Goal: Task Accomplishment & Management: Use online tool/utility

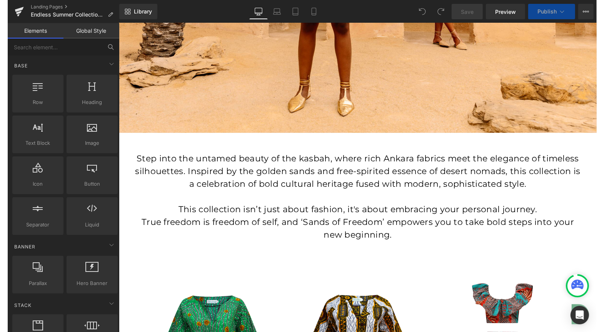
scroll to position [351, 0]
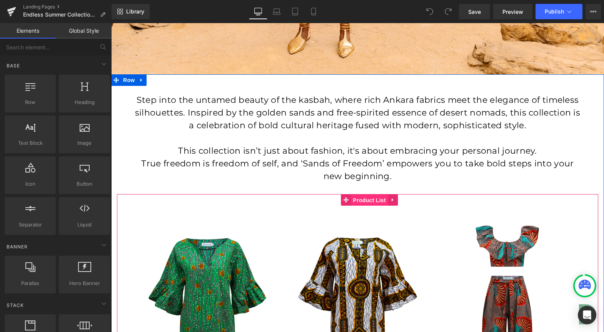
click at [366, 202] on span "Product List" at bounding box center [369, 200] width 37 height 12
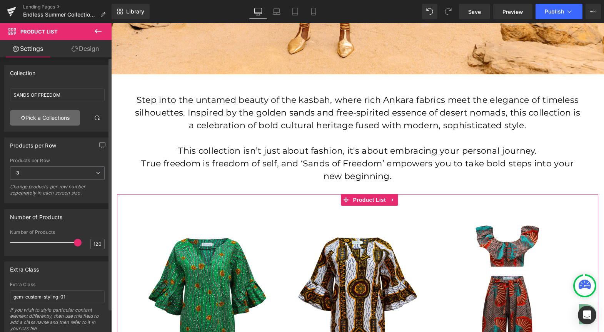
click at [54, 116] on link "Pick a Collections" at bounding box center [45, 117] width 70 height 15
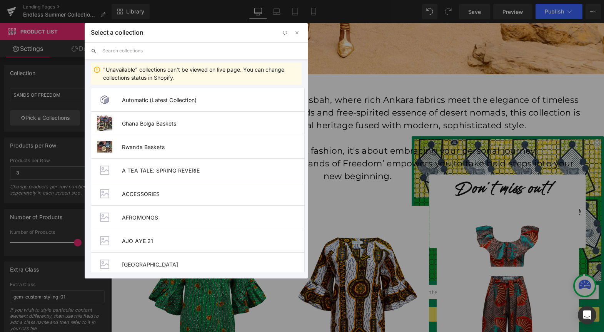
click at [136, 50] on input "text" at bounding box center [201, 50] width 199 height 17
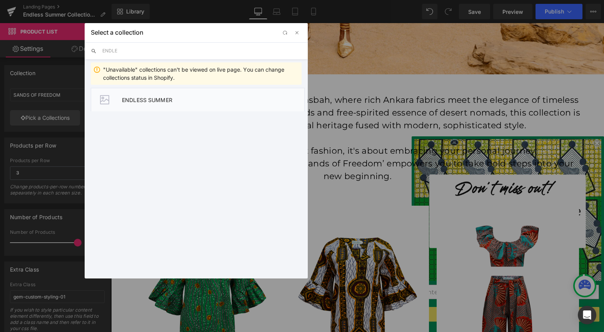
type input "ENDLE"
click at [152, 98] on span "ENDLESS SUMMER" at bounding box center [213, 100] width 182 height 7
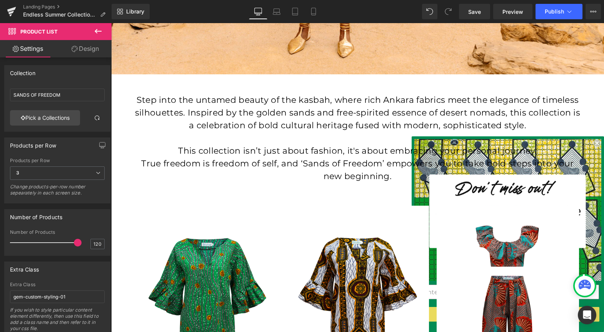
type input "ENDLESS SUMMER"
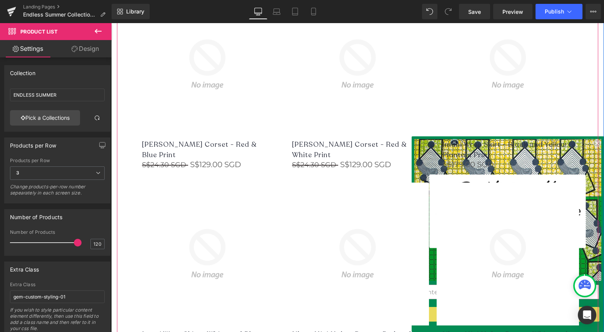
scroll to position [1241, 0]
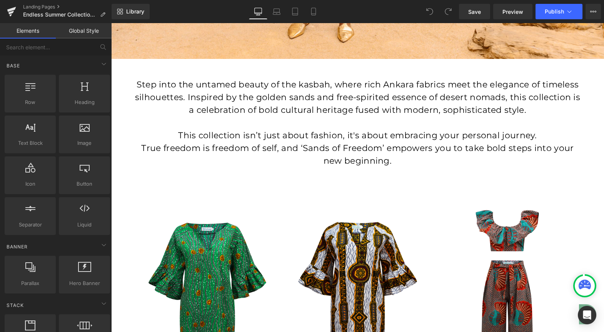
scroll to position [310, 0]
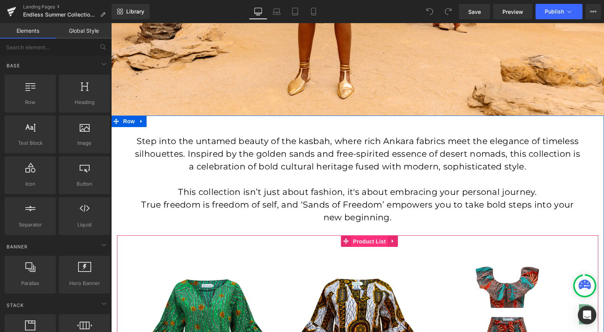
click at [374, 240] on span "Product List" at bounding box center [369, 241] width 37 height 12
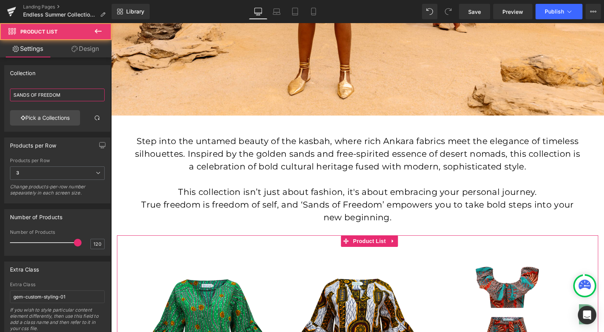
click at [73, 94] on input "SANDS OF FREEDOM" at bounding box center [57, 94] width 95 height 13
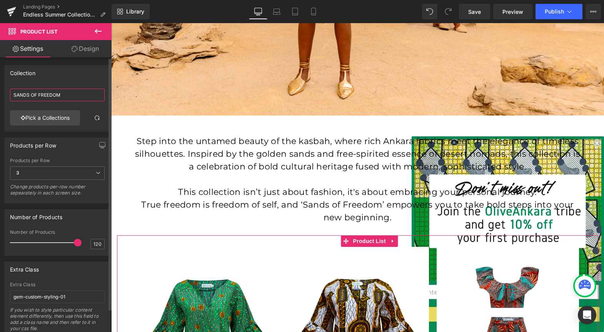
click at [73, 94] on input "SANDS OF FREEDOM" at bounding box center [57, 94] width 95 height 13
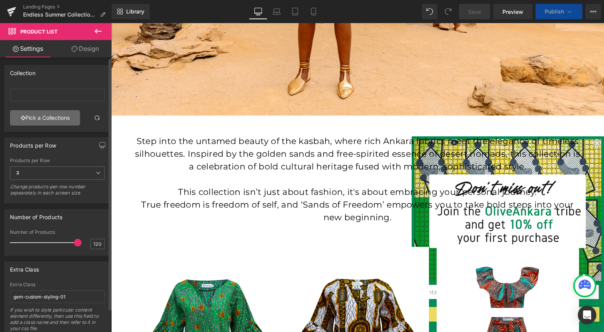
click at [55, 117] on link "Pick a Collections" at bounding box center [45, 117] width 70 height 15
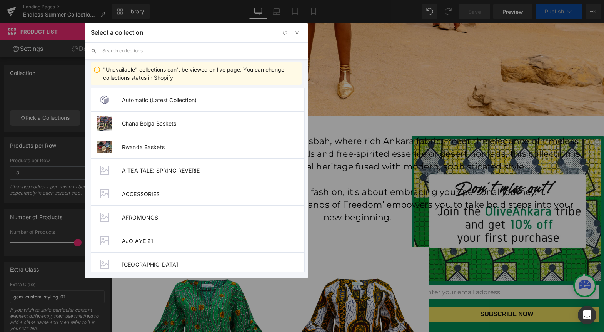
click at [408, 278] on input "text" at bounding box center [446, 278] width 77 height 0
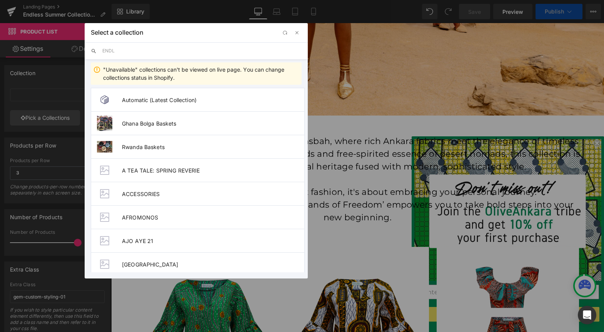
type input "ENDLE"
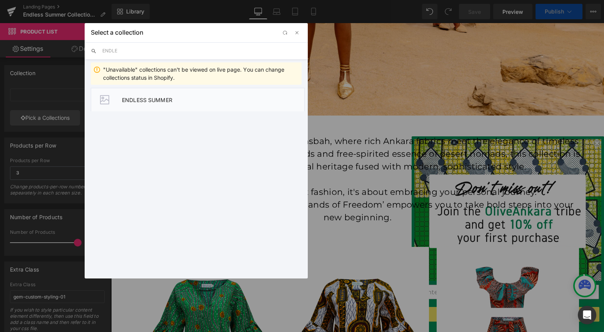
click at [129, 100] on span "ENDLESS SUMMER" at bounding box center [213, 100] width 182 height 7
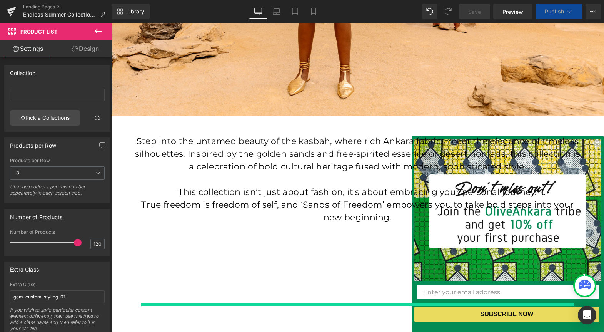
type input "ENDLESS SUMMER"
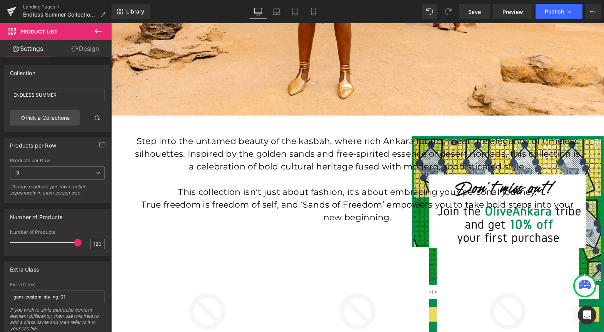
click at [309, 175] on p at bounding box center [358, 179] width 450 height 13
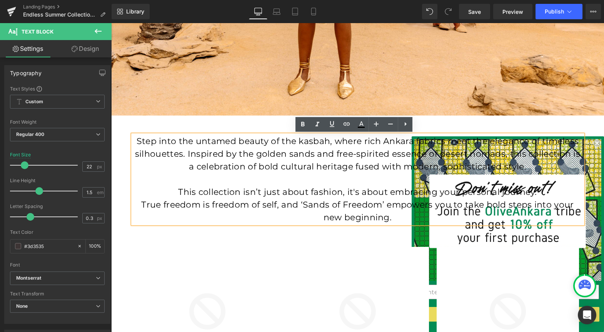
click at [317, 155] on font "Step into the untamed beauty of the kasbah, where rich Ankara fabrics meet the …" at bounding box center [357, 154] width 445 height 36
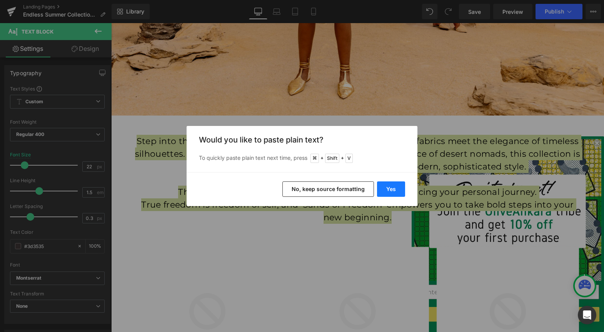
click at [394, 187] on button "Yes" at bounding box center [391, 188] width 28 height 15
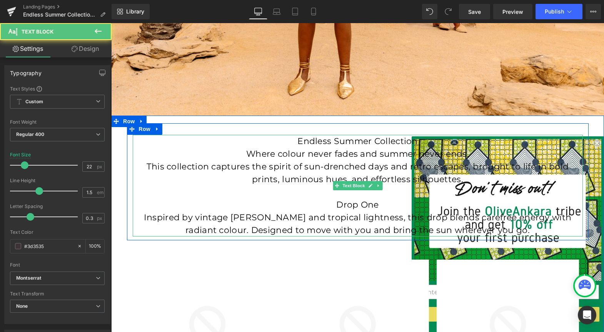
click at [363, 139] on font "Endless Summer Collection" at bounding box center [357, 141] width 120 height 10
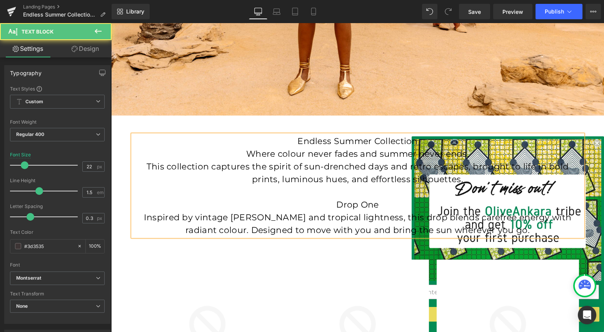
click at [363, 139] on font "Endless Summer Collection" at bounding box center [357, 141] width 120 height 10
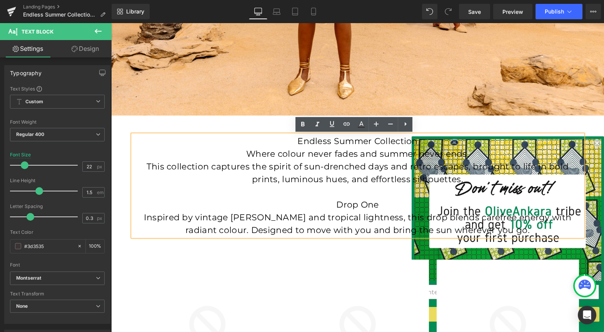
click at [379, 204] on p "Drop One" at bounding box center [358, 204] width 450 height 13
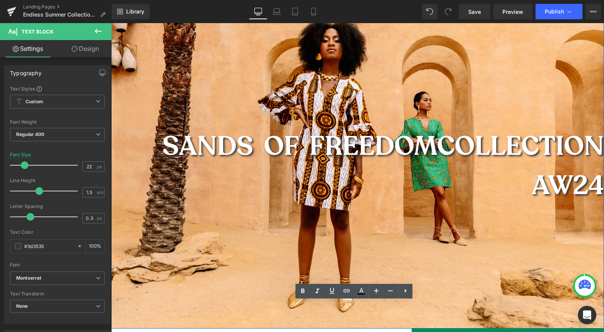
scroll to position [79, 0]
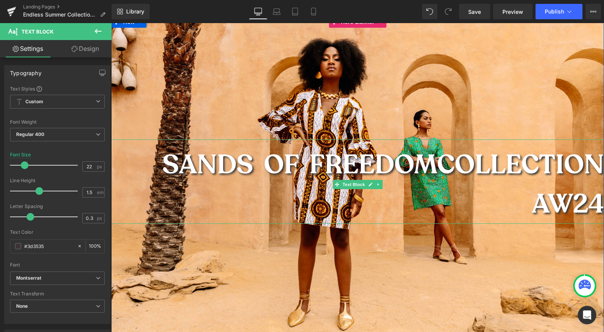
click at [334, 164] on span "SANDS OF FREEDOM" at bounding box center [299, 164] width 275 height 35
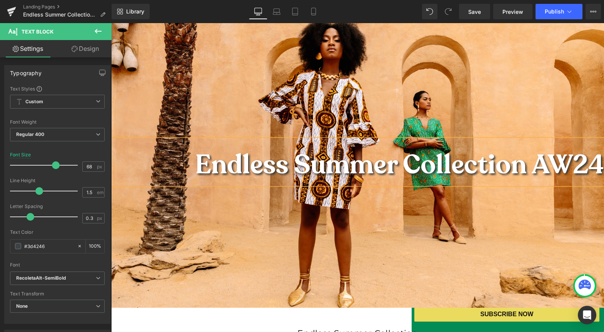
click at [551, 169] on span "Endless Summer Collection AW24" at bounding box center [399, 164] width 409 height 35
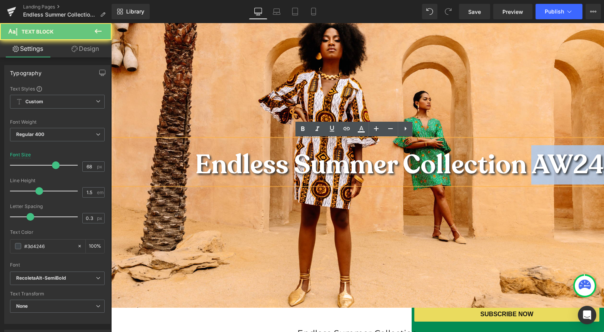
click at [551, 169] on span "Endless Summer Collection AW24" at bounding box center [399, 164] width 409 height 35
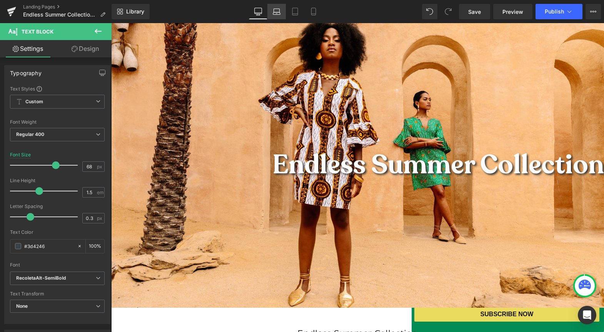
click at [275, 11] on icon at bounding box center [277, 12] width 8 height 8
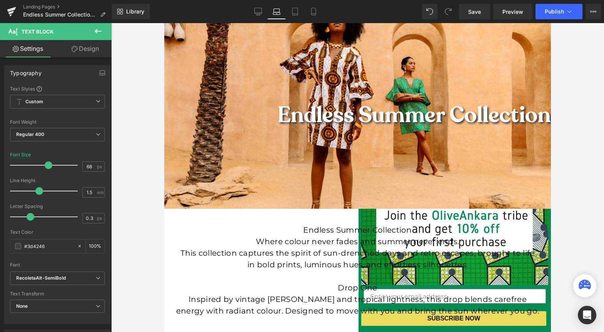
type input "57"
type input "100"
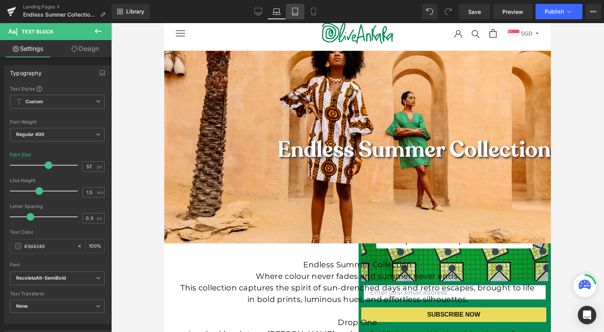
click at [293, 11] on icon at bounding box center [295, 12] width 8 height 8
type input "100"
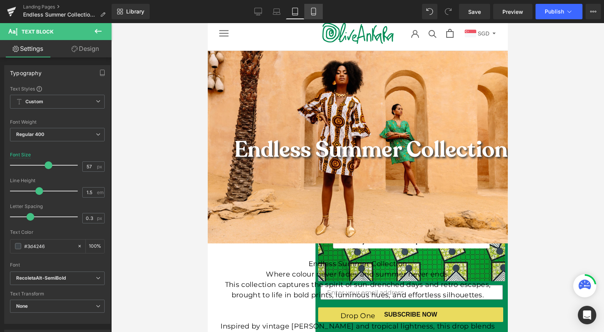
click at [313, 8] on icon at bounding box center [313, 11] width 4 height 7
type input "33"
type input "100"
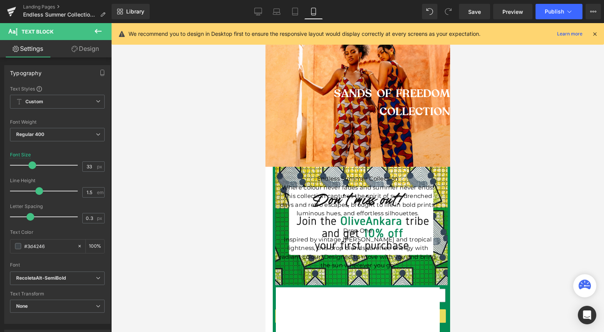
scroll to position [0, 0]
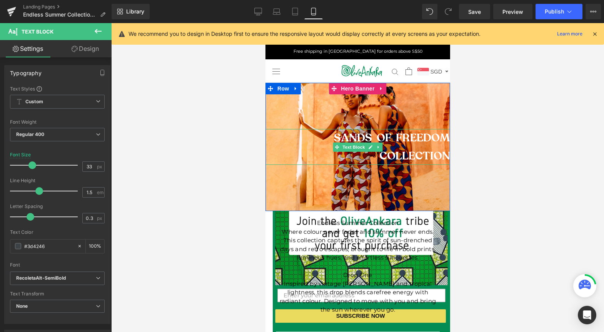
click at [375, 137] on span "SANDS OF FREEDOM" at bounding box center [392, 137] width 116 height 15
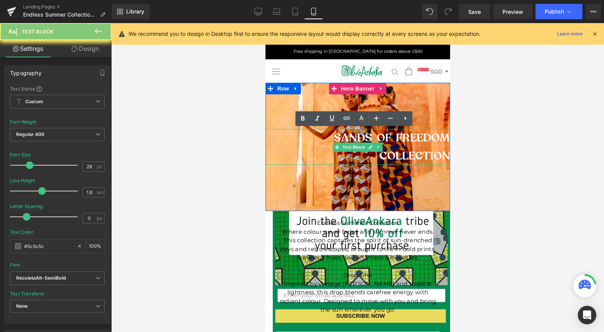
click at [375, 137] on span "SANDS OF FREEDOM" at bounding box center [392, 137] width 116 height 15
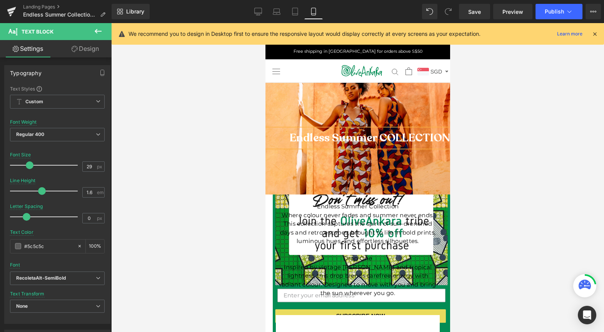
scroll to position [0, 84]
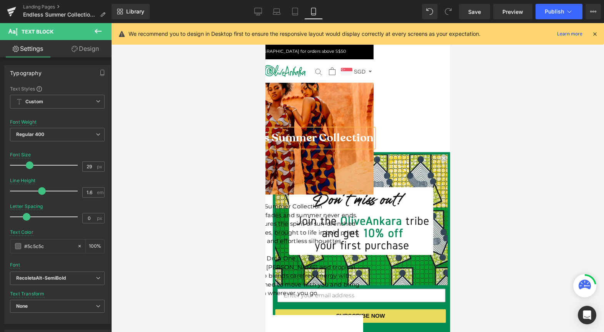
click at [309, 136] on span "Endless Summer Collection" at bounding box center [301, 137] width 144 height 15
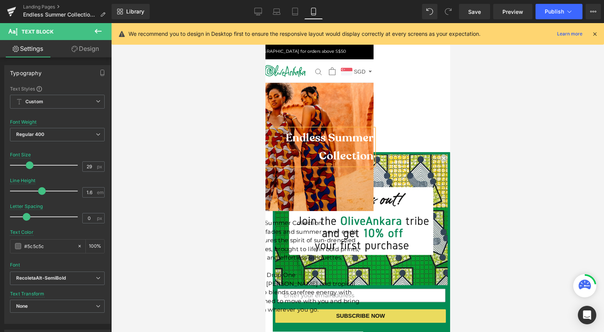
click at [470, 97] on div at bounding box center [357, 177] width 493 height 309
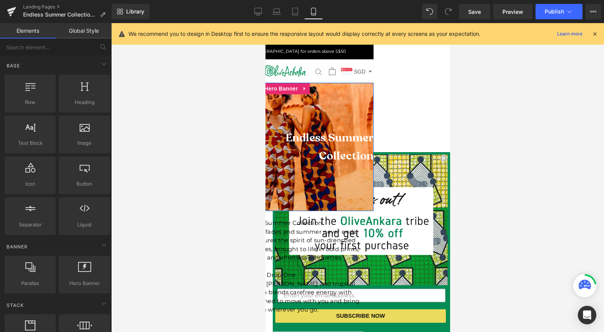
click at [287, 184] on div at bounding box center [281, 147] width 185 height 128
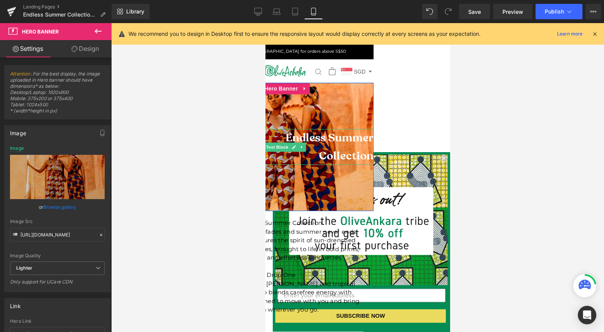
click at [285, 136] on span "Endless Summer" at bounding box center [329, 137] width 88 height 15
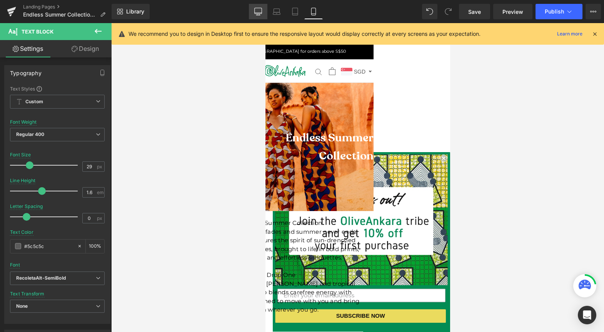
click at [264, 9] on link "Desktop" at bounding box center [258, 11] width 18 height 15
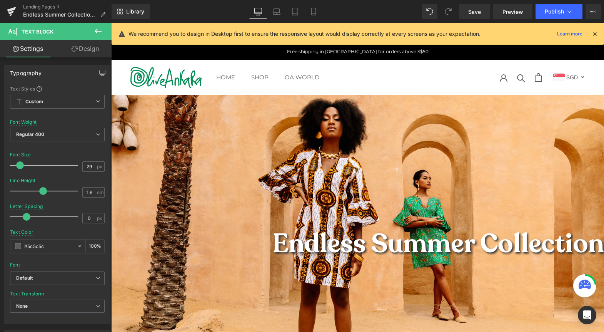
type input "15"
type input "1.65"
type input "100"
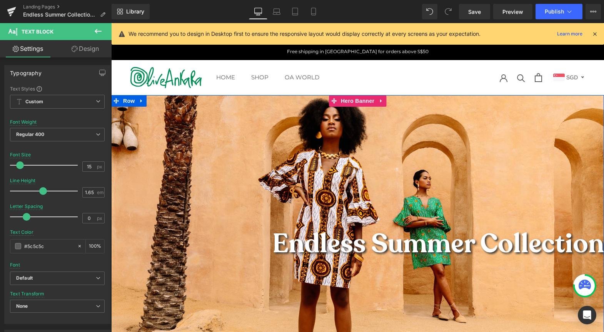
click at [212, 169] on div at bounding box center [357, 240] width 493 height 291
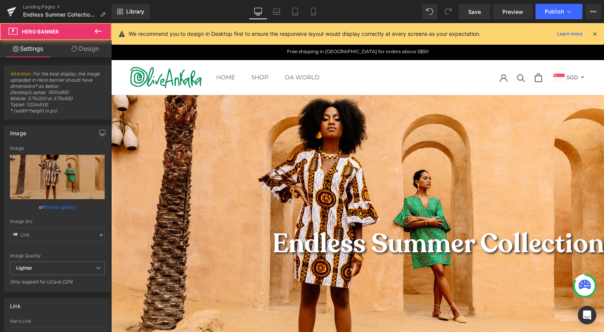
type input "https://ucarecdn.com/318c0f61-6e5d-4fc6-9d77-11e4d3c04ef0/-/format/auto/-/previ…"
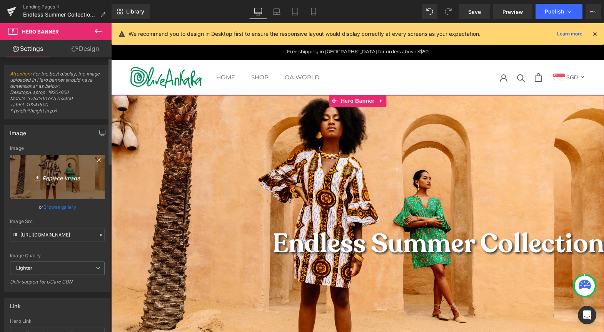
click at [62, 177] on icon "Replace Image" at bounding box center [58, 177] width 62 height 10
type input "C:\fakepath\Olive 170825-878.JPG"
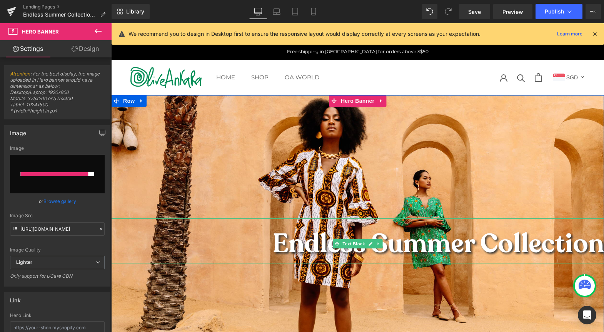
type input "https://ucarecdn.com/56ed67ea-6f18-4a4a-a461-17ee41a4977e/-/format/auto/-/previ…"
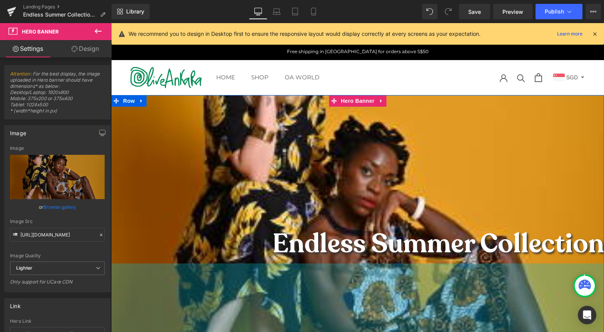
scroll to position [106, 0]
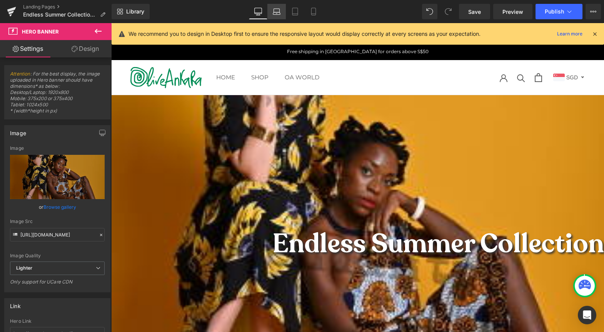
click at [282, 13] on link "Laptop" at bounding box center [276, 11] width 18 height 15
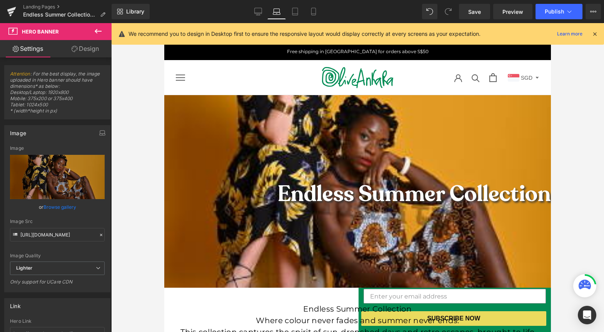
scroll to position [0, 0]
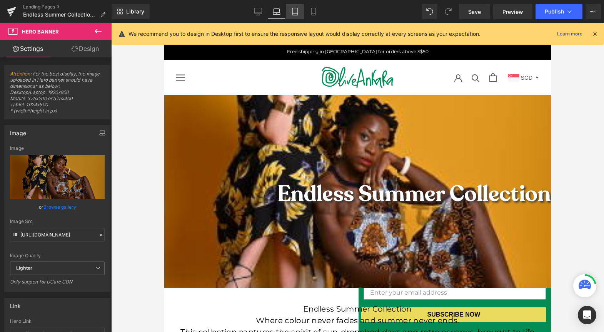
click at [297, 10] on icon at bounding box center [295, 12] width 8 height 8
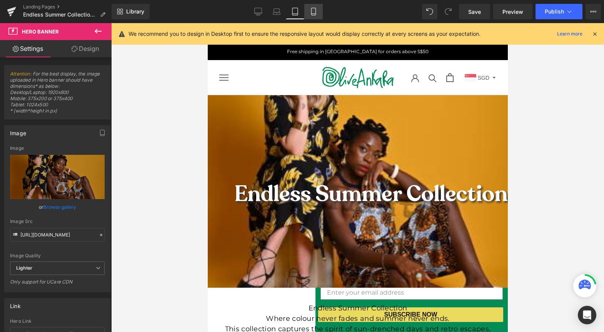
click at [311, 10] on icon at bounding box center [314, 12] width 8 height 8
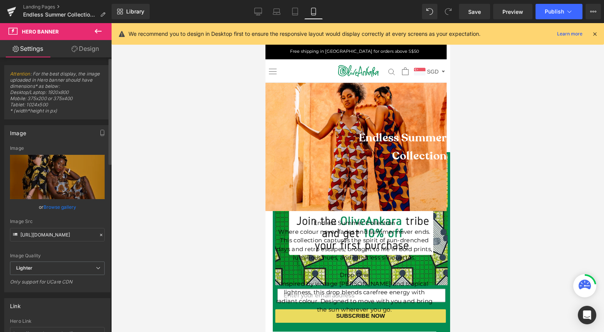
click at [65, 206] on link "Browse gallery" at bounding box center [59, 206] width 33 height 13
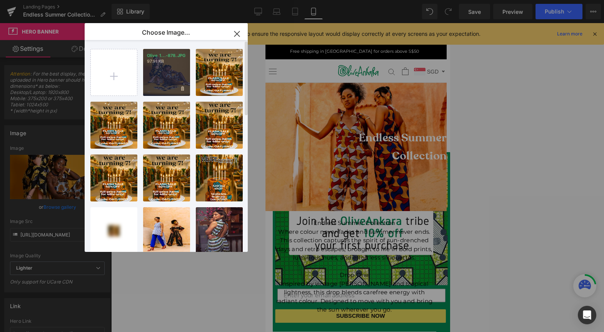
click at [168, 80] on div "Olive 1...-878.JPG 97.91 KB" at bounding box center [166, 72] width 47 height 47
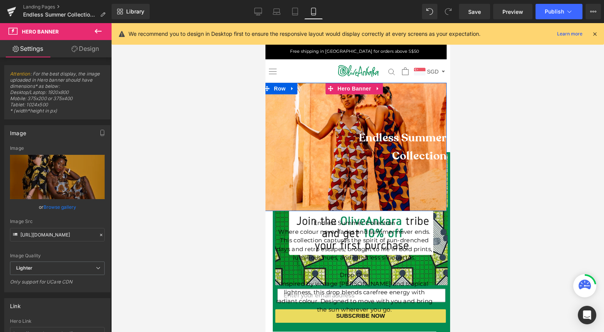
click at [338, 120] on div at bounding box center [354, 147] width 185 height 128
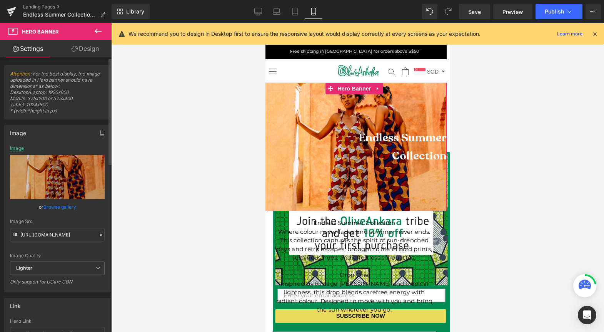
click at [61, 205] on link "Browse gallery" at bounding box center [59, 206] width 33 height 13
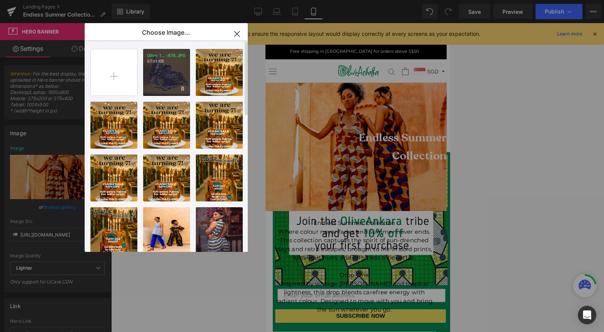
click at [170, 74] on div "Olive 1...-878.JPG 97.91 KB" at bounding box center [166, 72] width 47 height 47
type input "https://ucarecdn.com/56ed67ea-6f18-4a4a-a461-17ee41a4977e/-/format/auto/-/previ…"
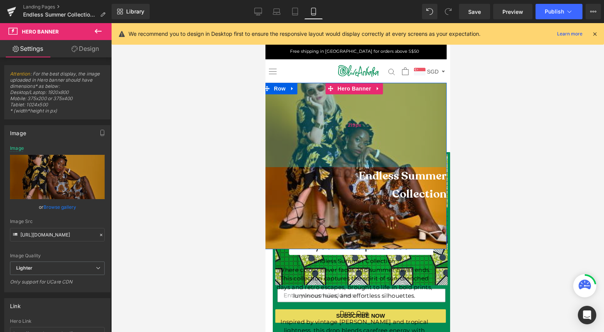
drag, startPoint x: 320, startPoint y: 112, endPoint x: 322, endPoint y: 150, distance: 38.2
click at [322, 150] on div "219px" at bounding box center [354, 125] width 185 height 84
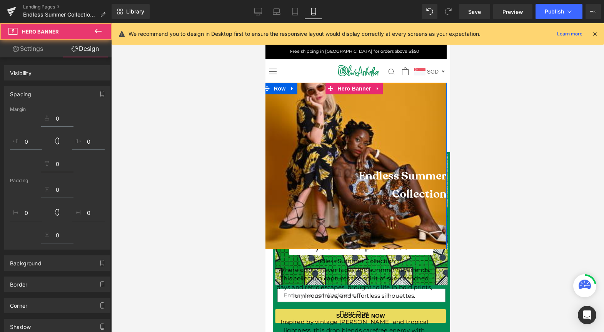
click at [533, 168] on div at bounding box center [357, 177] width 493 height 309
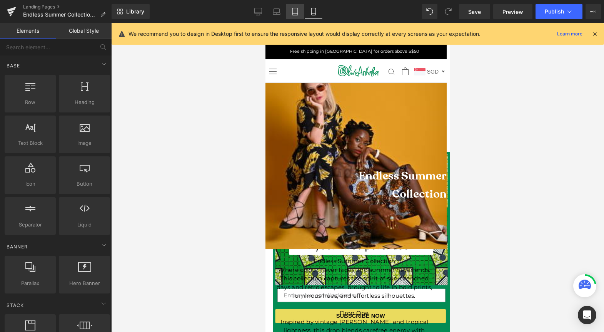
click at [292, 11] on icon at bounding box center [295, 12] width 8 height 8
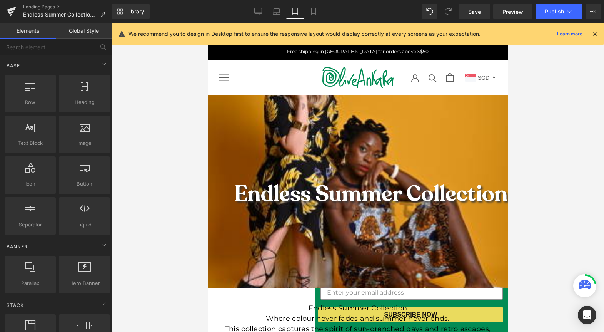
scroll to position [72, 0]
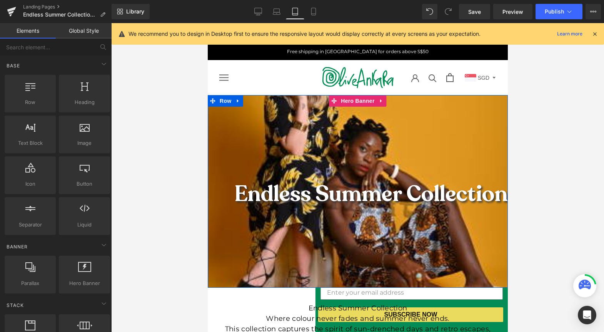
click at [402, 95] on div at bounding box center [357, 191] width 300 height 193
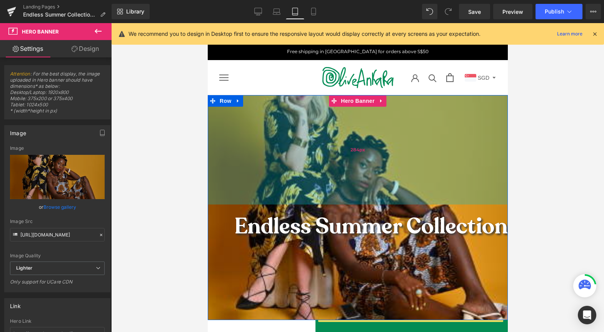
drag, startPoint x: 364, startPoint y: 76, endPoint x: 751, endPoint y: 56, distance: 387.2
click at [364, 108] on div "284px" at bounding box center [357, 149] width 300 height 109
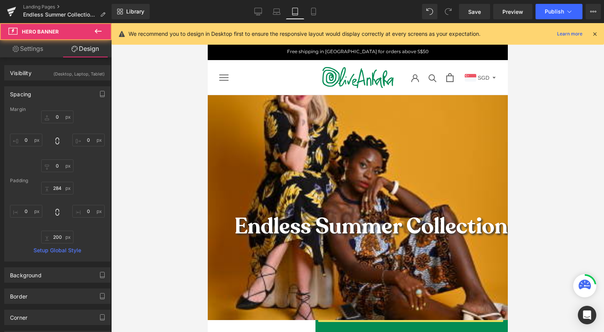
click at [594, 33] on icon at bounding box center [594, 33] width 7 height 7
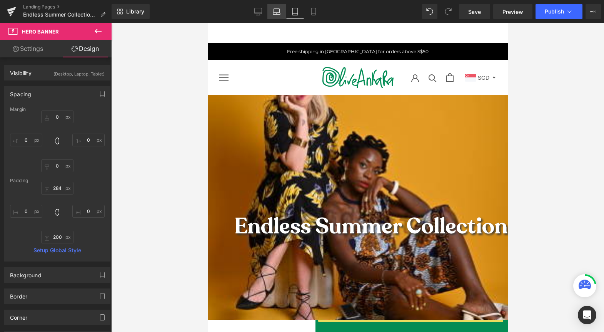
click at [275, 12] on icon at bounding box center [277, 12] width 8 height 8
type input "0"
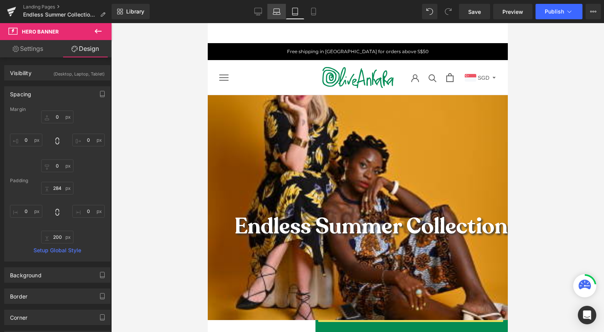
type input "200"
type input "0"
type input "200"
type input "0"
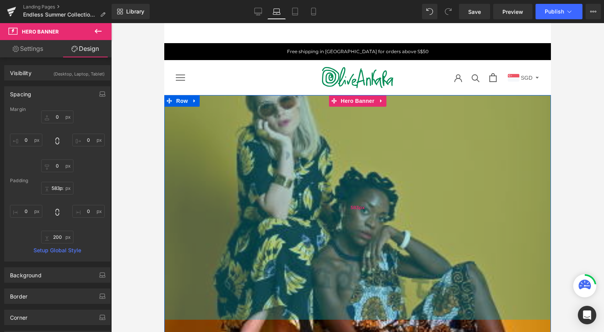
type input "584px"
drag, startPoint x: 354, startPoint y: 67, endPoint x: 357, endPoint y: 215, distance: 147.8
click at [357, 215] on div "584px" at bounding box center [357, 207] width 387 height 225
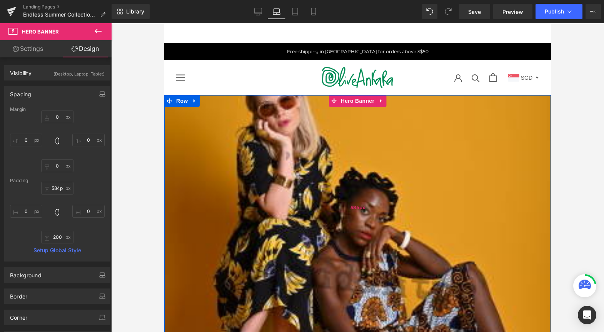
scroll to position [154, 0]
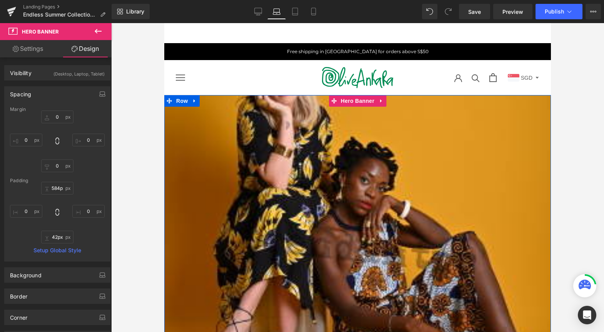
drag, startPoint x: 352, startPoint y: 267, endPoint x: 348, endPoint y: 207, distance: 60.9
type input "42px"
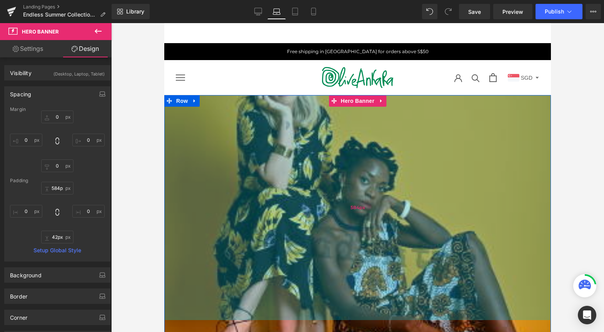
scroll to position [0, 0]
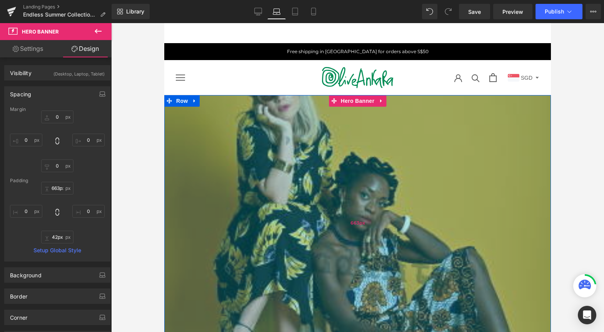
drag, startPoint x: 347, startPoint y: 189, endPoint x: 347, endPoint y: 219, distance: 30.4
click at [347, 219] on div "663px" at bounding box center [357, 222] width 387 height 255
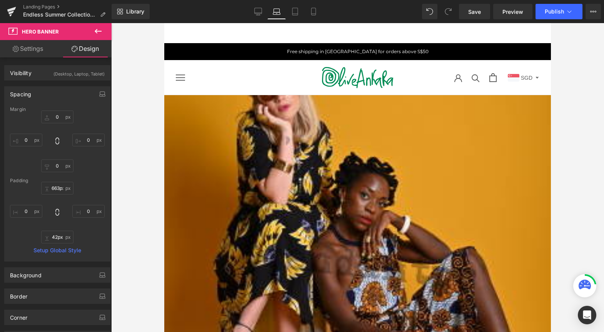
scroll to position [230, 0]
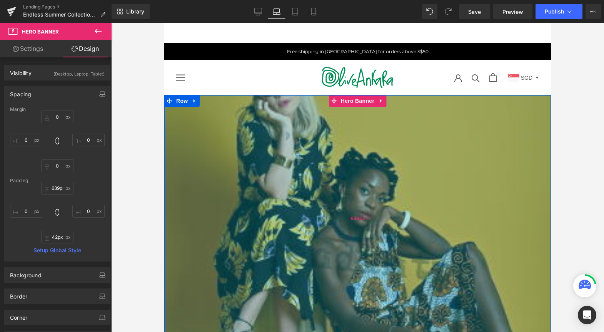
drag, startPoint x: 360, startPoint y: 57, endPoint x: 359, endPoint y: 48, distance: 9.6
click at [359, 95] on div "639px" at bounding box center [357, 218] width 387 height 246
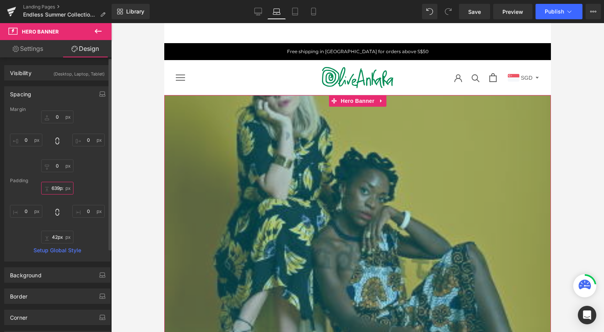
click at [55, 189] on input "639px" at bounding box center [57, 188] width 32 height 13
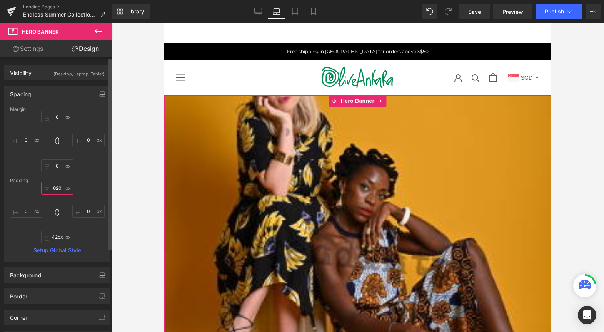
scroll to position [467, 0]
type input "620"
click at [52, 238] on input "42px" at bounding box center [57, 236] width 32 height 13
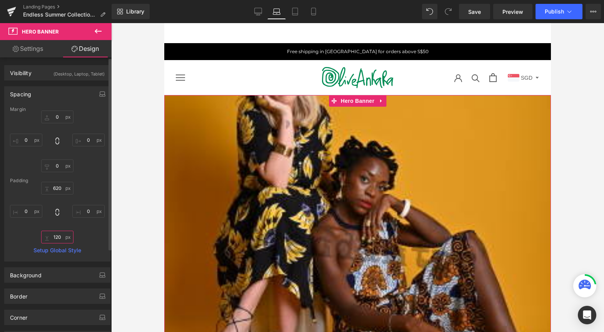
scroll to position [497, 0]
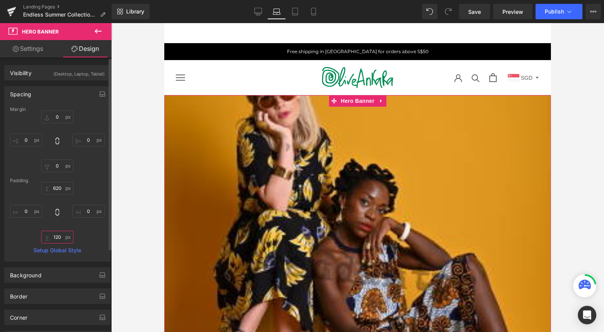
type input "120"
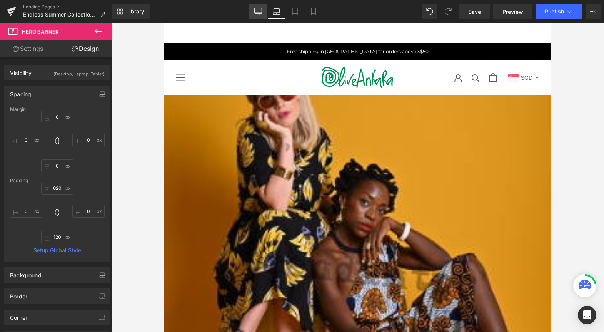
click at [254, 12] on link "Desktop" at bounding box center [258, 11] width 18 height 15
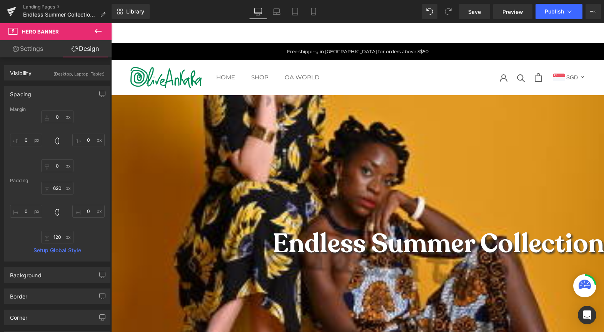
type input "0"
type input "320"
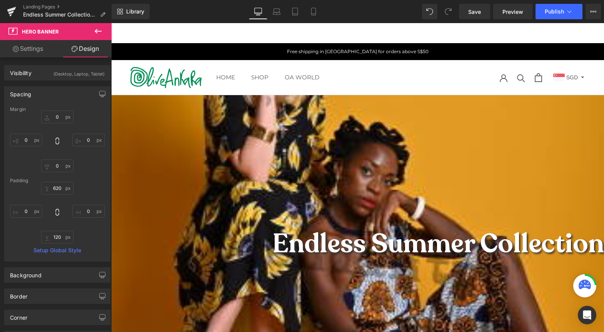
type input "0"
type input "320"
type input "0"
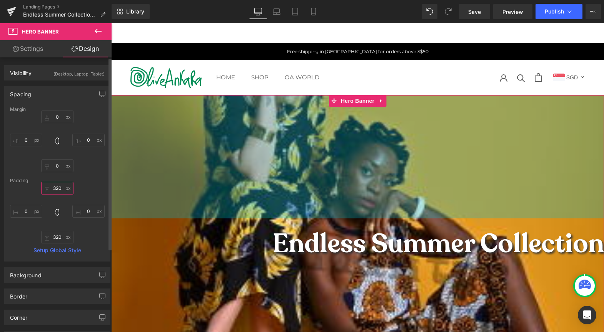
click at [55, 187] on input "320" at bounding box center [57, 188] width 32 height 13
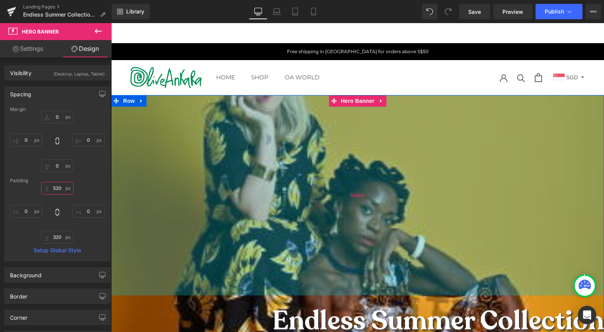
scroll to position [187, 0]
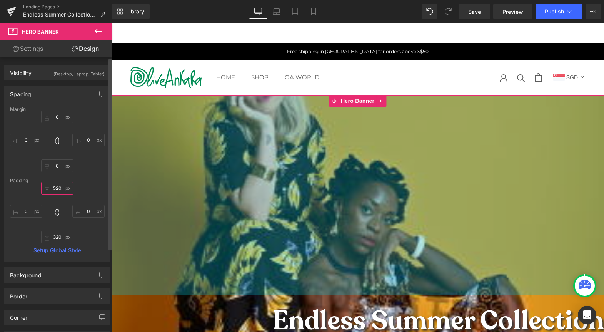
click at [54, 189] on input "520" at bounding box center [57, 188] width 32 height 13
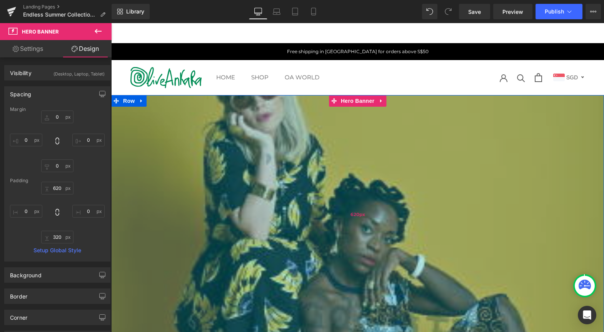
scroll to position [94, 0]
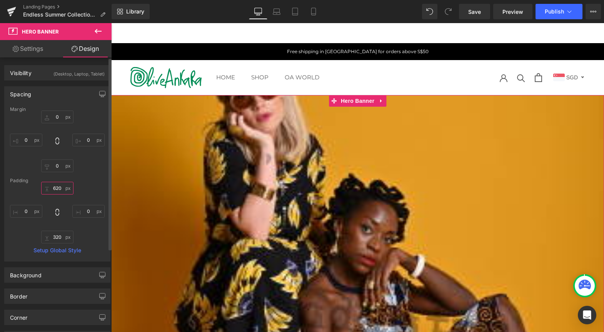
click at [55, 187] on input "620" at bounding box center [57, 188] width 32 height 13
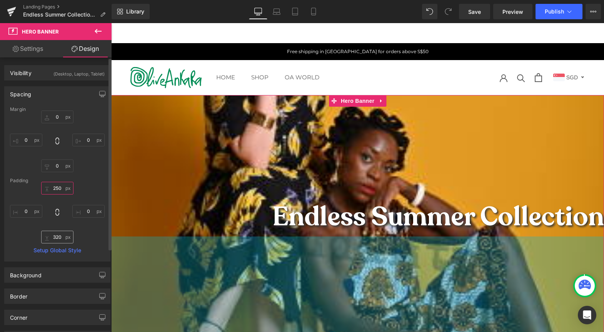
type input "250"
click at [57, 236] on input "320" at bounding box center [57, 236] width 32 height 13
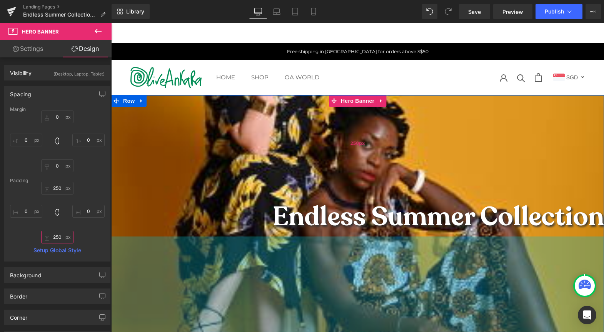
scroll to position [0, 0]
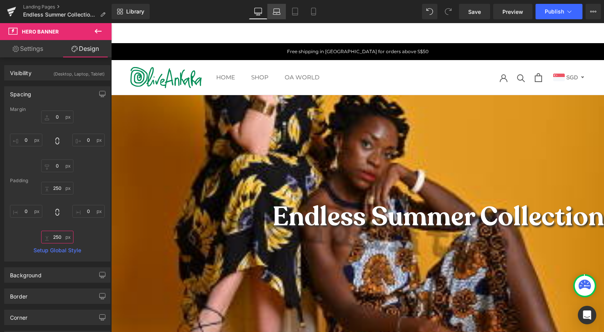
type input "250"
click at [281, 14] on link "Laptop" at bounding box center [276, 11] width 18 height 15
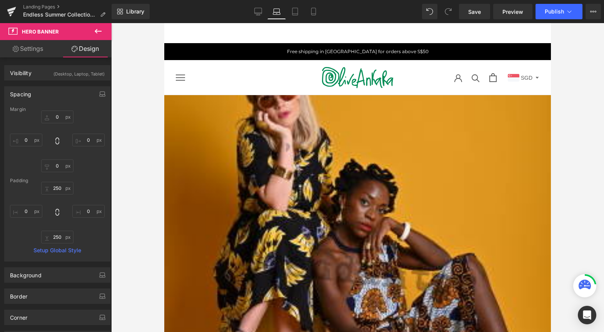
type input "0"
type input "620"
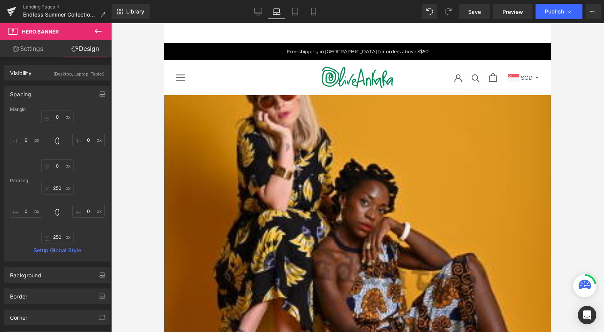
type input "0"
type input "120"
type input "0"
click at [481, 13] on link "Save" at bounding box center [474, 11] width 31 height 15
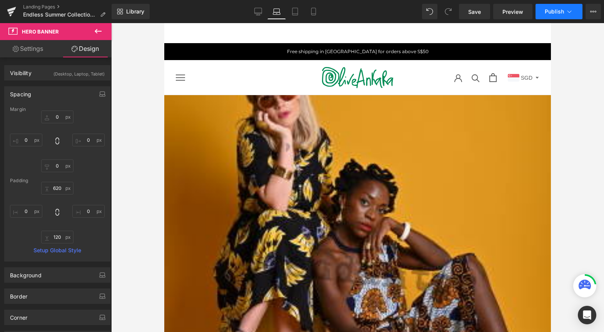
click at [552, 13] on span "Publish" at bounding box center [554, 11] width 19 height 6
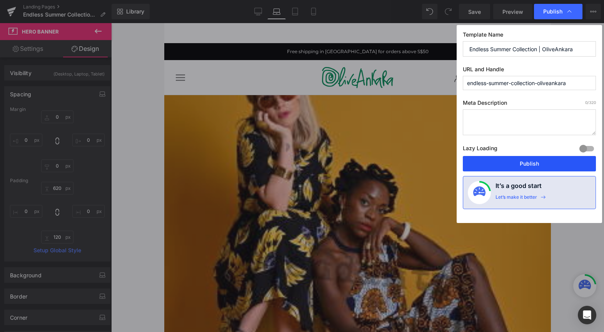
click at [533, 161] on button "Publish" at bounding box center [529, 163] width 133 height 15
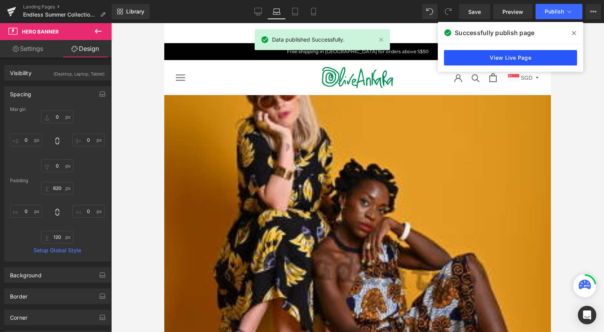
click at [534, 55] on link "View Live Page" at bounding box center [510, 57] width 133 height 15
